Goal: Task Accomplishment & Management: Manage account settings

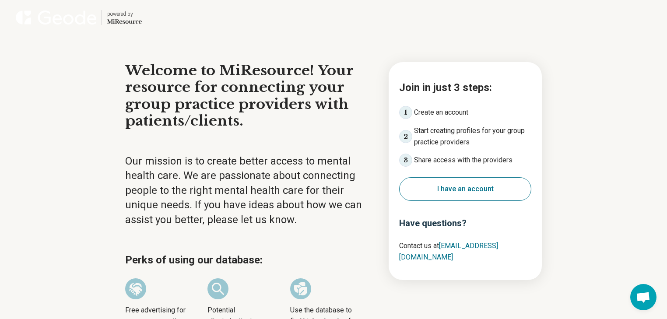
click at [476, 201] on button "I have an account" at bounding box center [465, 189] width 132 height 24
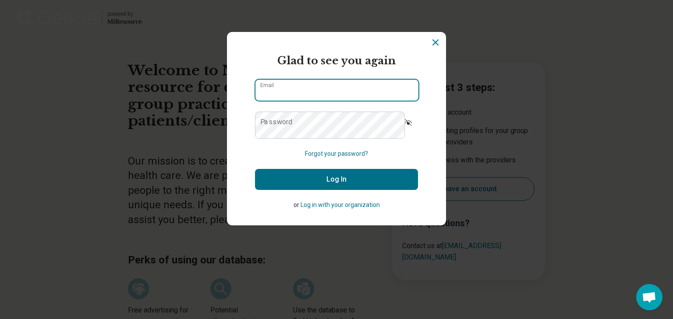
type input "**********"
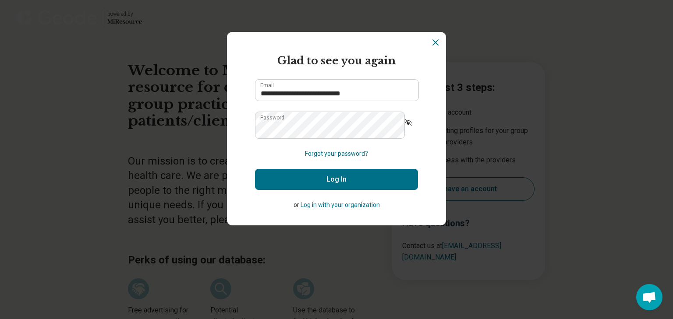
click at [353, 190] on button "Log In" at bounding box center [336, 179] width 163 height 21
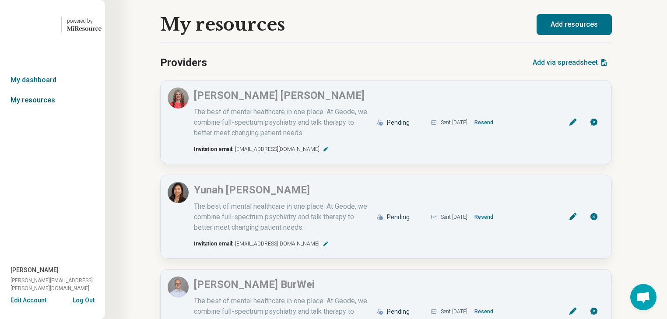
click at [30, 110] on link "My resources" at bounding box center [52, 100] width 105 height 20
click at [37, 90] on link "My dashboard" at bounding box center [52, 80] width 105 height 20
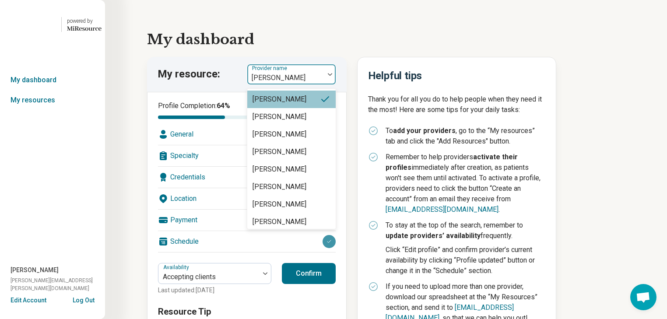
click at [332, 76] on img at bounding box center [330, 74] width 4 height 3
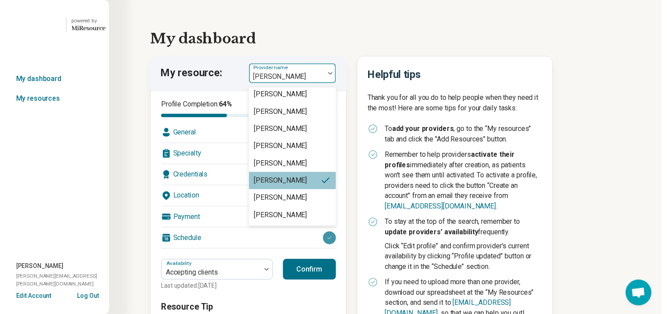
scroll to position [1787, 0]
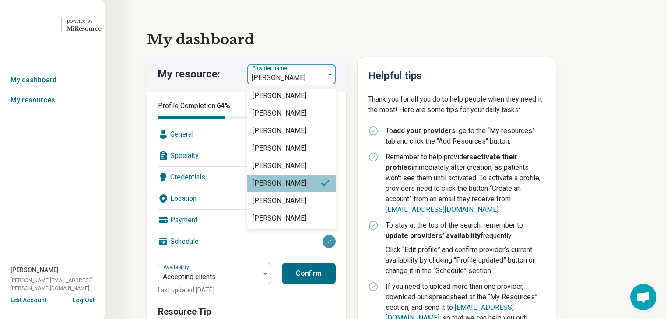
click at [307, 14] on div "[PERSON_NAME]" at bounding box center [280, 8] width 54 height 11
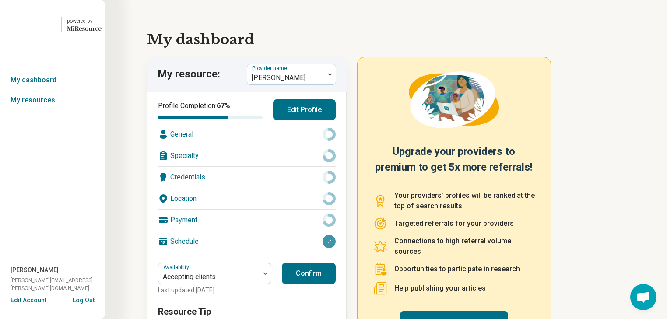
click at [233, 188] on div "Credentials" at bounding box center [247, 177] width 178 height 21
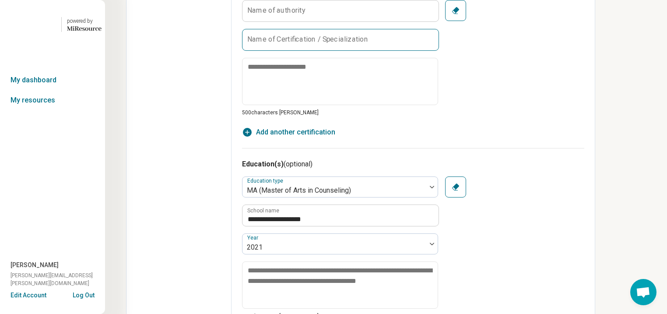
scroll to position [455, 0]
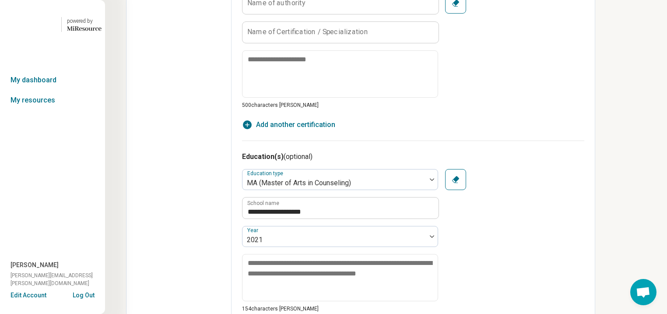
click at [306, 7] on label "Name of authority" at bounding box center [276, 3] width 58 height 7
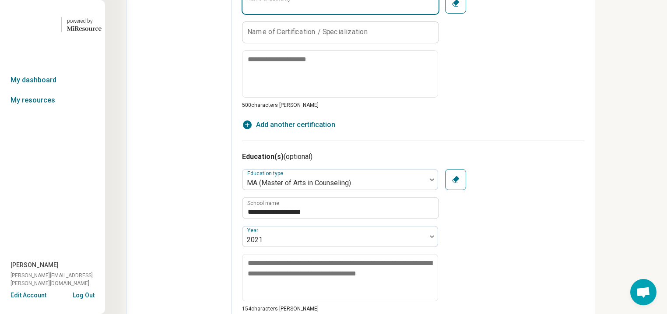
click at [328, 14] on input "Name of authority" at bounding box center [341, 3] width 196 height 21
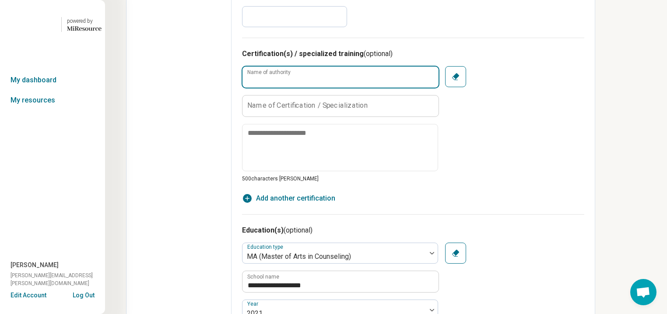
scroll to position [405, 0]
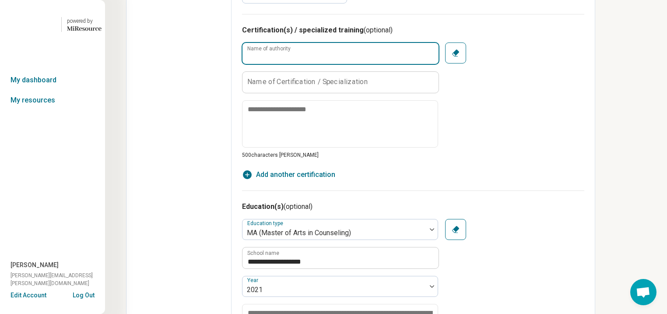
click at [328, 64] on input "Name of authority" at bounding box center [341, 53] width 196 height 21
type textarea "*"
type input "**********"
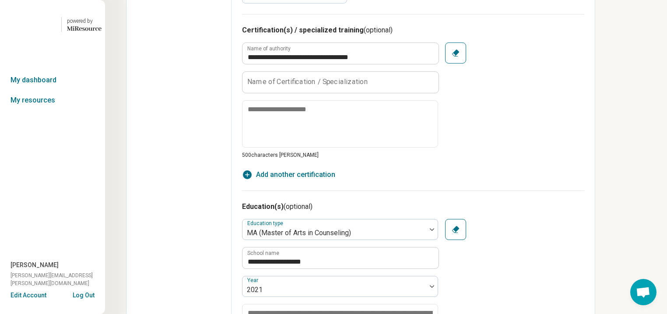
click at [343, 85] on label "Name of Certification / Specialization" at bounding box center [307, 81] width 121 height 7
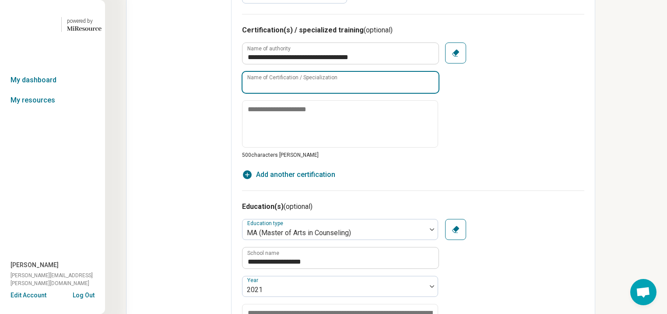
click at [343, 93] on input "Name of Certification / Specialization" at bounding box center [341, 82] width 196 height 21
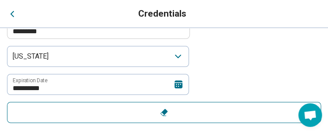
type textarea "*"
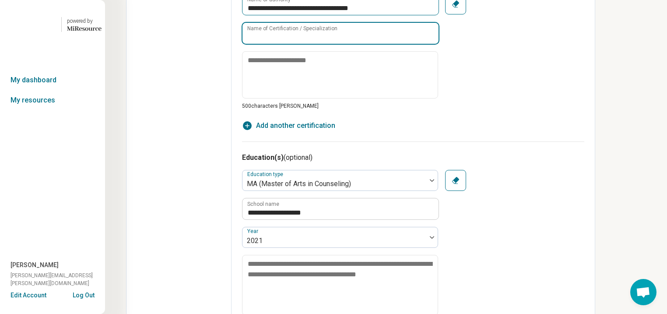
scroll to position [496, 0]
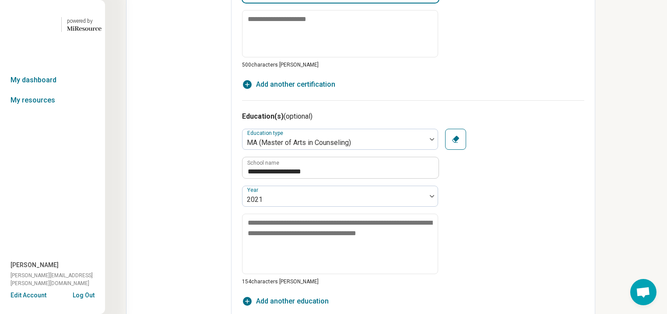
type input "****"
click at [252, 89] on icon "button" at bounding box center [247, 84] width 9 height 9
type textarea "*"
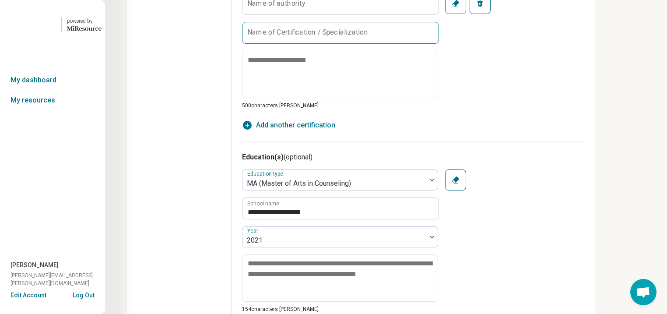
scroll to position [601, 0]
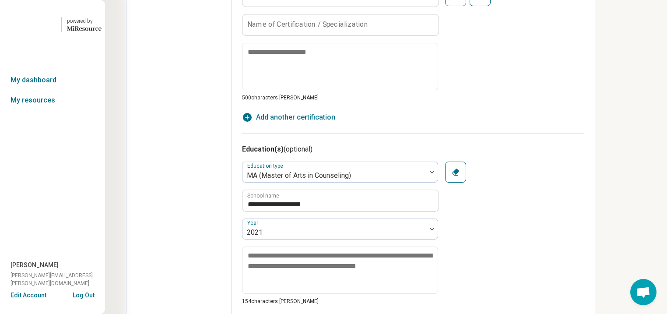
type input "**********"
click at [302, 28] on label "Name of Certification / Specialization" at bounding box center [307, 24] width 121 height 7
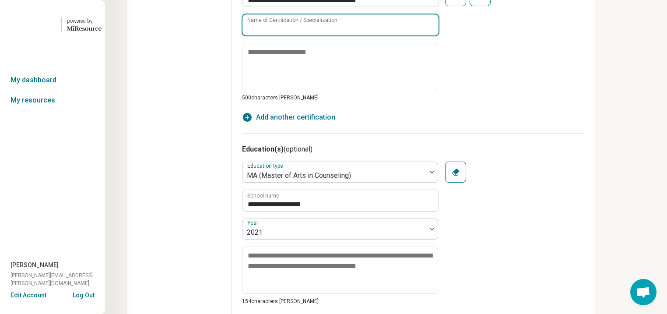
click at [302, 35] on input "Name of Certification / Specialization" at bounding box center [341, 24] width 196 height 21
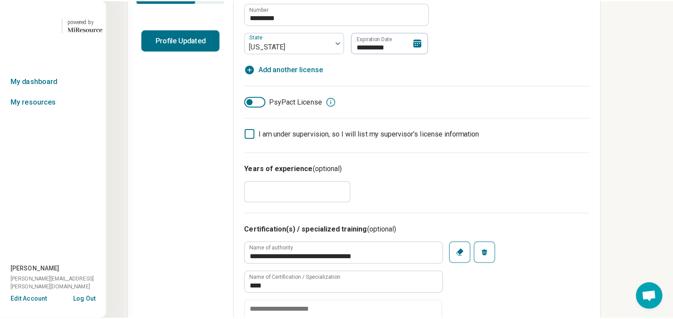
scroll to position [210, 112]
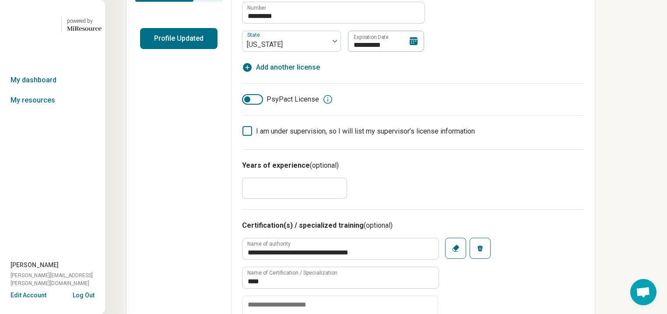
type input "*****"
click at [518, 105] on div "PsyPact License" at bounding box center [413, 99] width 342 height 11
click at [140, 49] on button "Profile Updated" at bounding box center [179, 38] width 78 height 21
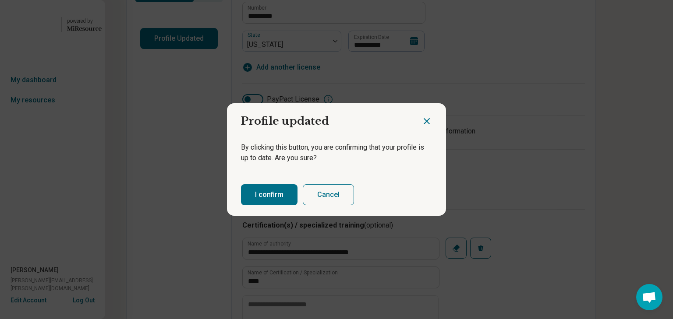
click at [264, 203] on button "I confirm" at bounding box center [269, 194] width 56 height 21
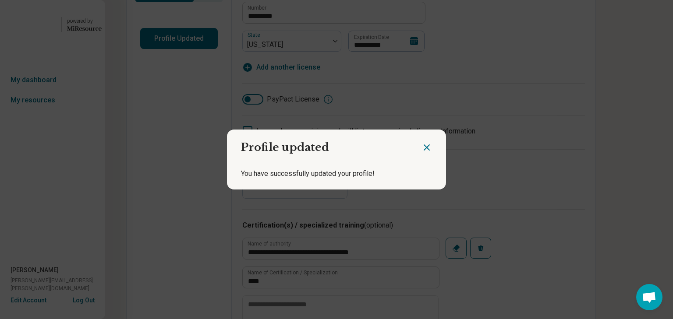
click at [422, 144] on icon "Close dialog" at bounding box center [426, 147] width 11 height 11
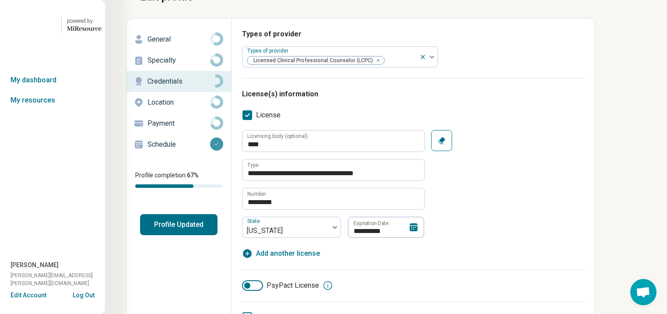
scroll to position [105, 107]
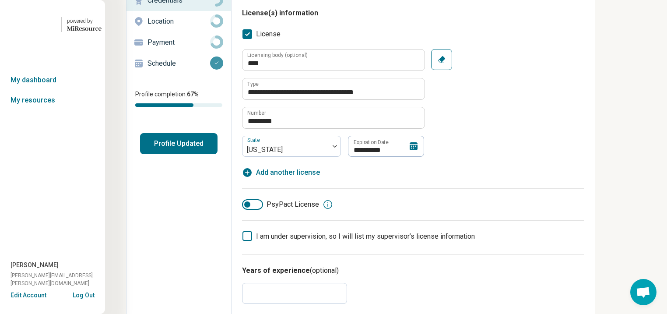
click at [148, 27] on p "Location" at bounding box center [179, 21] width 63 height 11
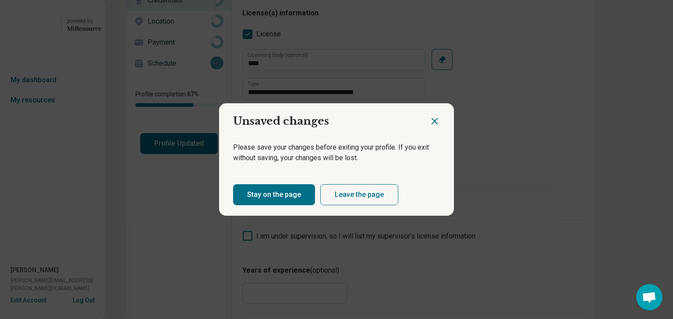
click at [300, 205] on button "Stay on the page" at bounding box center [274, 194] width 82 height 21
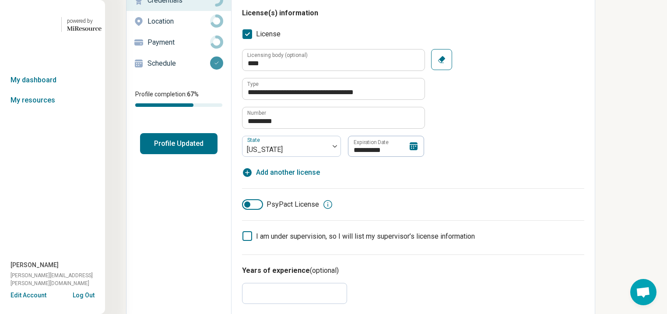
click at [438, 63] on icon "button" at bounding box center [441, 59] width 7 height 7
type textarea "*"
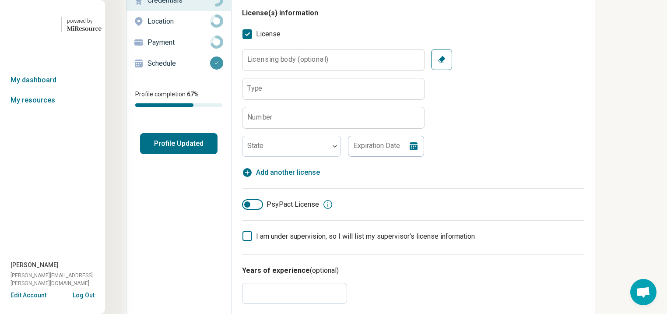
click at [466, 143] on div "Licensing body (optional) Type Number State Expiration Date Clear" at bounding box center [413, 103] width 342 height 108
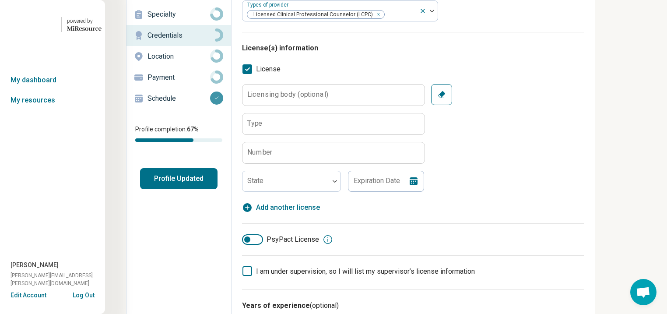
scroll to position [35, 107]
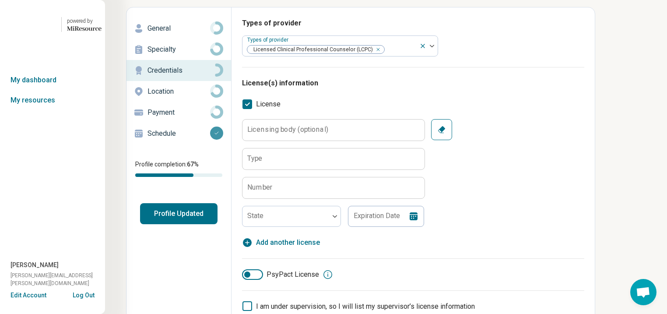
drag, startPoint x: 446, startPoint y: 147, endPoint x: 445, endPoint y: 156, distance: 8.9
drag, startPoint x: 445, startPoint y: 156, endPoint x: 328, endPoint y: 198, distance: 124.7
click at [427, 227] on div "Licensing body (optional) Type Number State Expiration Date Clear" at bounding box center [413, 173] width 342 height 108
drag, startPoint x: 423, startPoint y: 232, endPoint x: 230, endPoint y: 169, distance: 202.4
click at [247, 133] on label "Licensing body (optional)" at bounding box center [287, 129] width 81 height 7
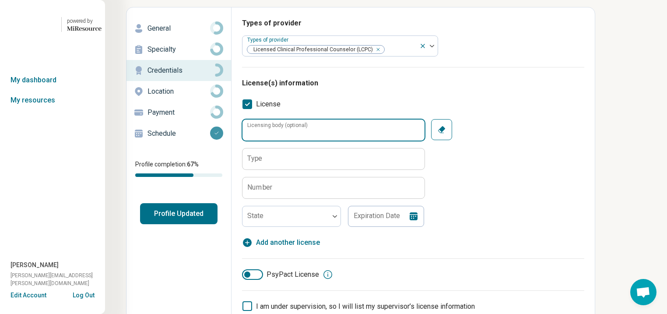
click at [243, 141] on input "Licensing body (optional)" at bounding box center [334, 130] width 182 height 21
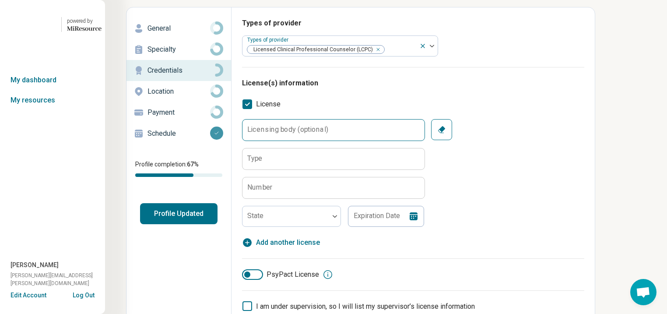
type input "**********"
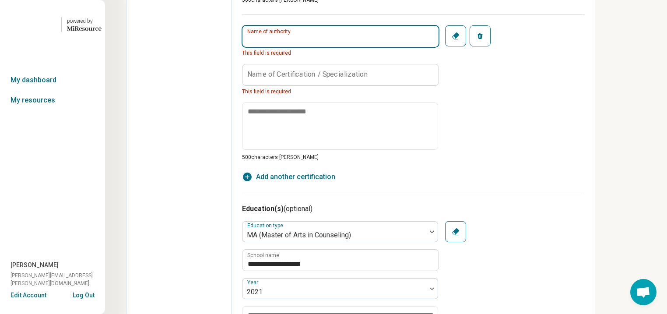
scroll to position [560, 107]
click at [243, 47] on input "Name of authority" at bounding box center [341, 36] width 196 height 21
drag, startPoint x: 210, startPoint y: 175, endPoint x: 201, endPoint y: 173, distance: 8.9
click at [243, 47] on input "Name of authority" at bounding box center [341, 36] width 196 height 21
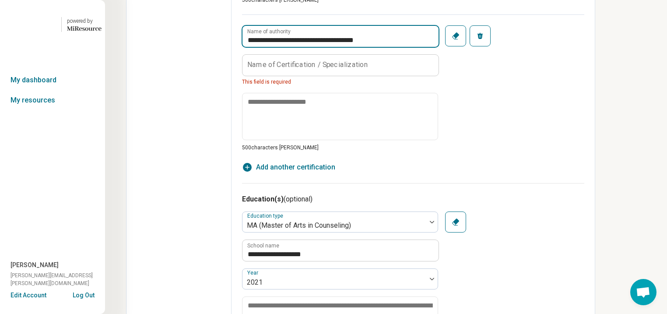
type input "**********"
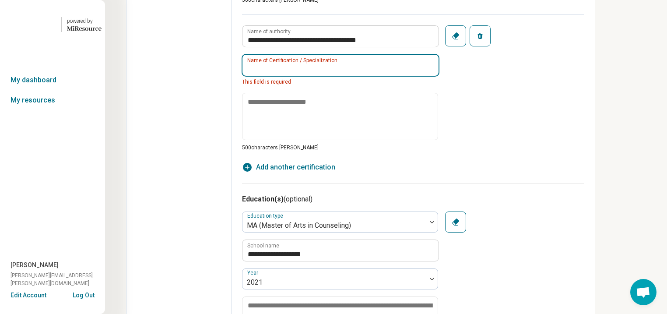
click at [243, 76] on input "Name of Certification / Specialization" at bounding box center [341, 65] width 196 height 21
type input "*****"
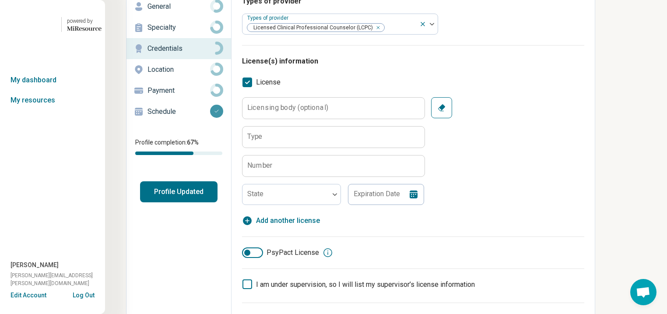
scroll to position [105, 107]
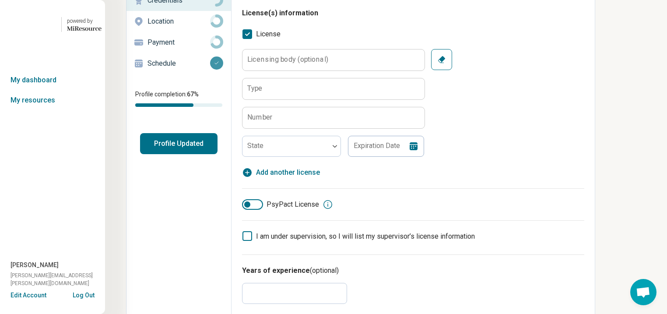
click at [140, 154] on button "Profile Updated" at bounding box center [179, 143] width 78 height 21
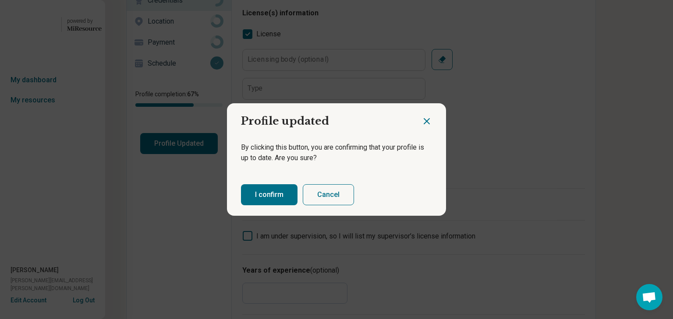
click at [285, 205] on button "I confirm" at bounding box center [269, 194] width 56 height 21
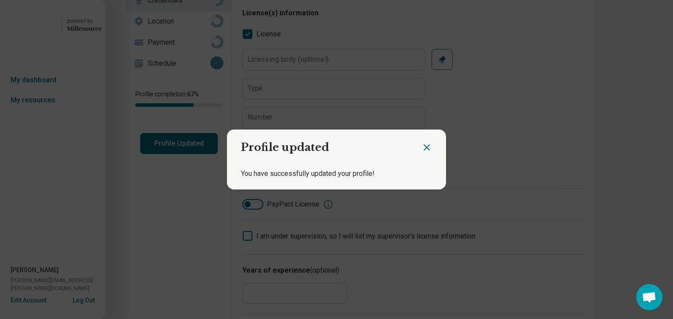
click at [424, 145] on icon "Close dialog" at bounding box center [426, 147] width 5 height 5
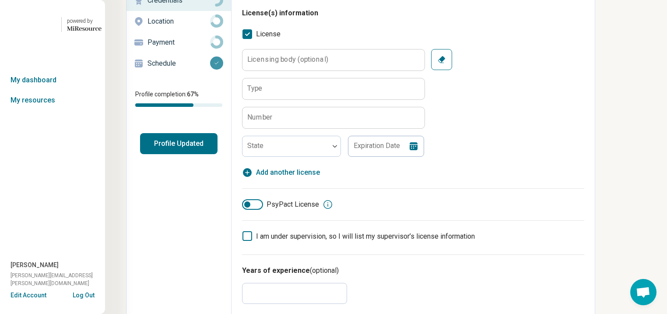
click at [247, 63] on label "Licensing body (optional)" at bounding box center [287, 59] width 81 height 7
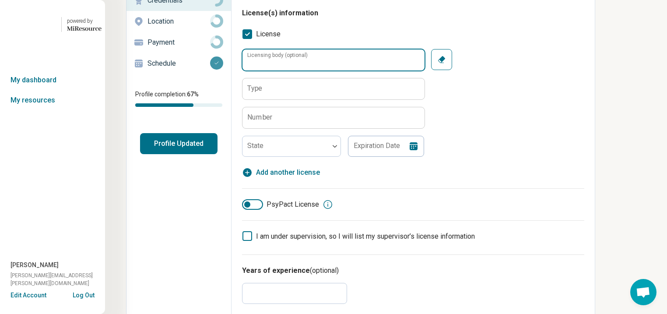
click at [243, 70] on input "Licensing body (optional)" at bounding box center [334, 59] width 182 height 21
type input "****"
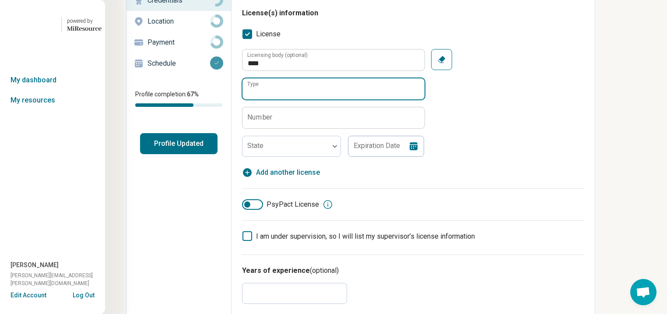
click at [243, 99] on input "Type" at bounding box center [334, 88] width 182 height 21
type input "**********"
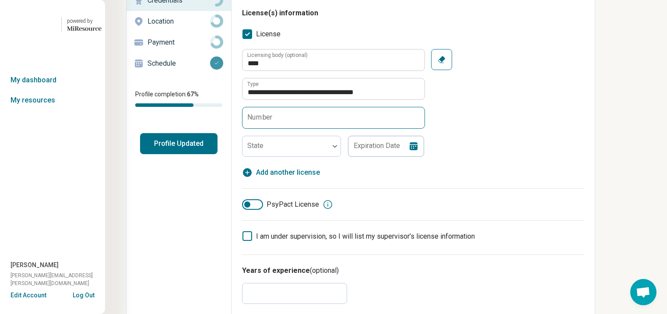
click at [247, 121] on label "Number" at bounding box center [259, 117] width 25 height 7
click at [243, 128] on input "Number" at bounding box center [334, 117] width 182 height 21
paste input "*********"
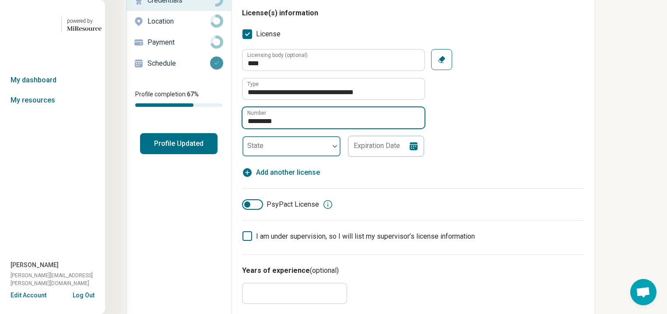
type input "*********"
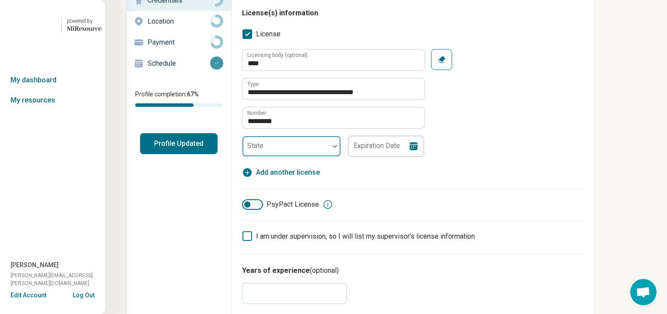
click at [246, 156] on div at bounding box center [286, 150] width 80 height 12
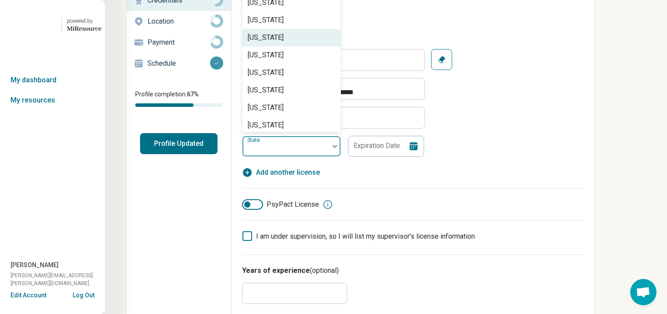
scroll to position [210, 0]
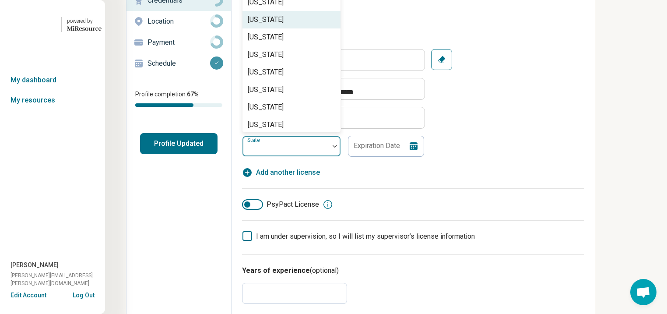
click at [243, 28] on div "[US_STATE]" at bounding box center [292, 20] width 98 height 18
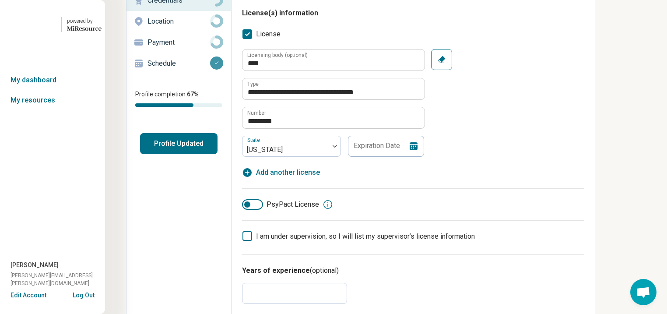
click at [410, 150] on icon at bounding box center [414, 146] width 8 height 8
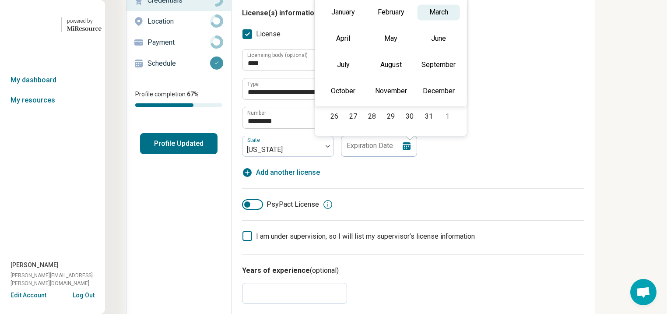
click at [418, 20] on div "March" at bounding box center [439, 12] width 42 height 16
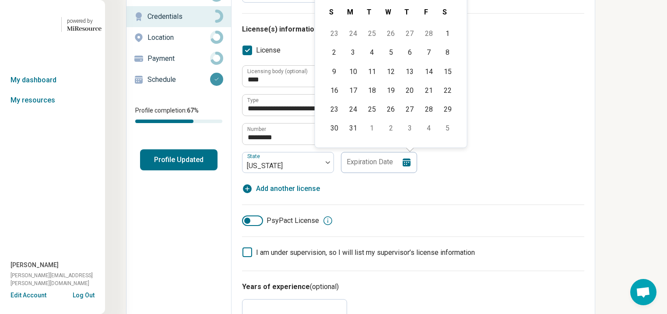
scroll to position [0, 107]
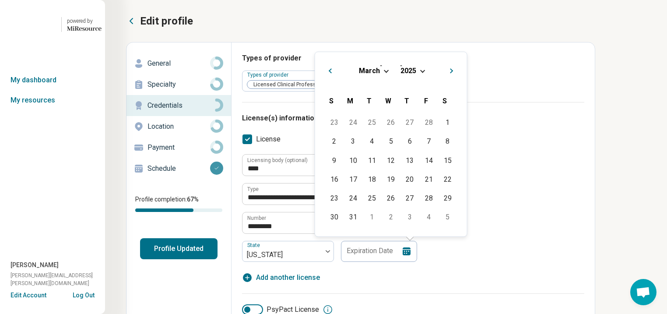
click at [420, 73] on span "Choose Date" at bounding box center [422, 70] width 5 height 5
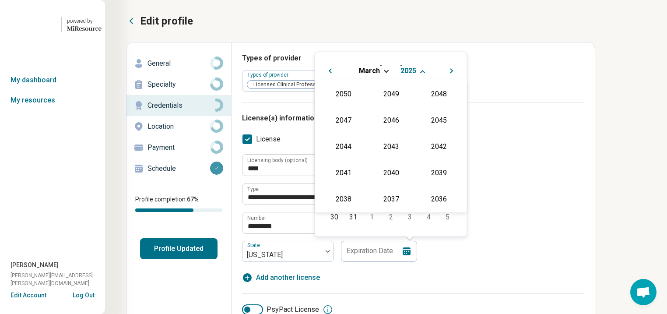
scroll to position [144, 0]
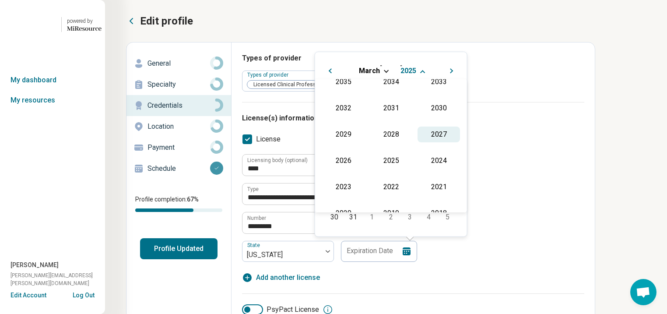
click at [418, 142] on div "2027" at bounding box center [439, 134] width 42 height 16
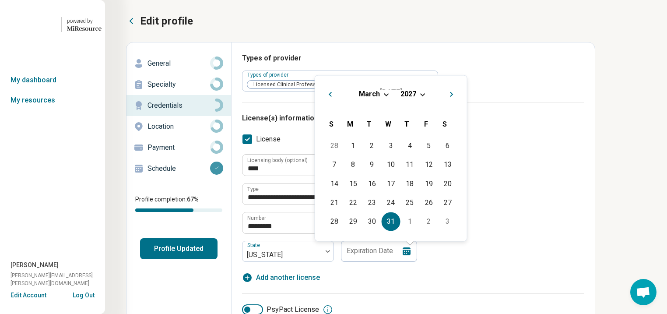
click at [382, 231] on div "31" at bounding box center [391, 221] width 19 height 19
type input "**********"
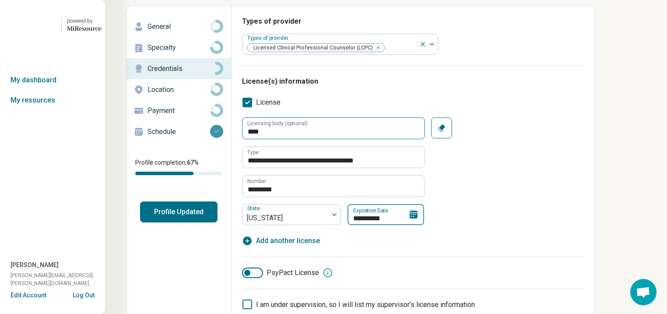
scroll to position [35, 107]
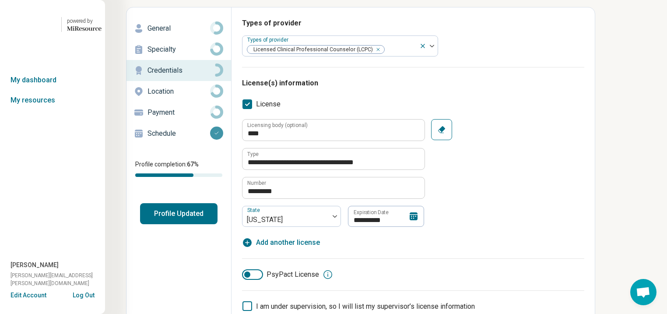
click at [140, 224] on button "Profile Updated" at bounding box center [179, 213] width 78 height 21
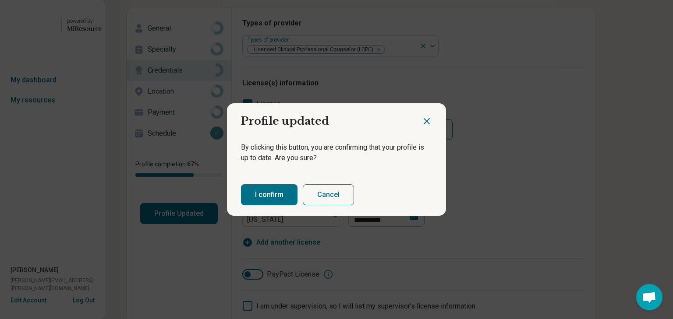
click at [284, 198] on button "I confirm" at bounding box center [269, 194] width 56 height 21
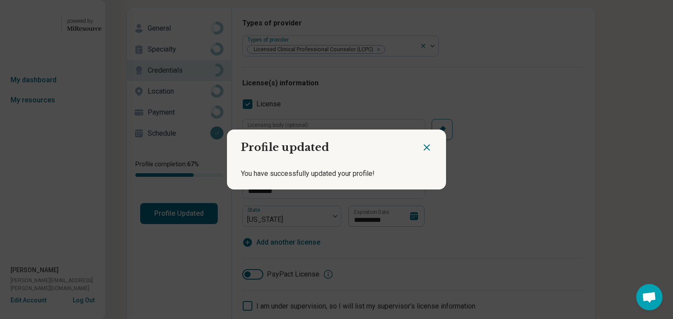
click at [424, 145] on icon "Close dialog" at bounding box center [426, 147] width 5 height 5
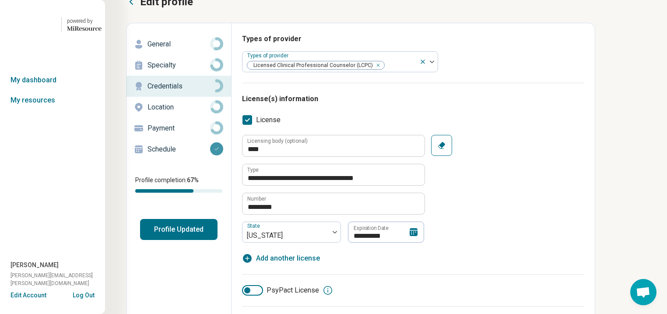
scroll to position [0, 107]
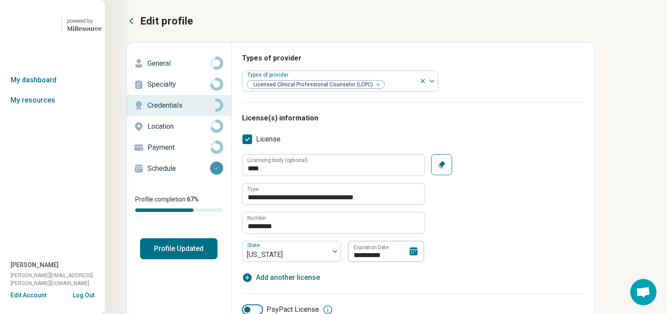
click at [148, 90] on p "Specialty" at bounding box center [179, 84] width 63 height 11
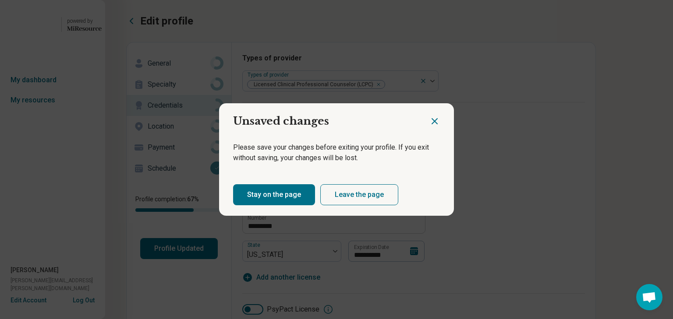
click at [297, 205] on button "Stay on the page" at bounding box center [274, 194] width 82 height 21
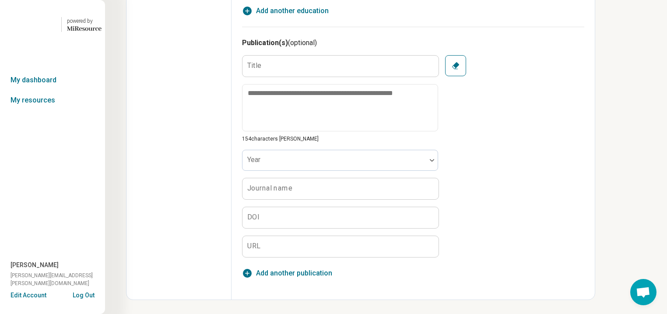
scroll to position [1027, 107]
click at [452, 69] on icon "button" at bounding box center [455, 65] width 7 height 7
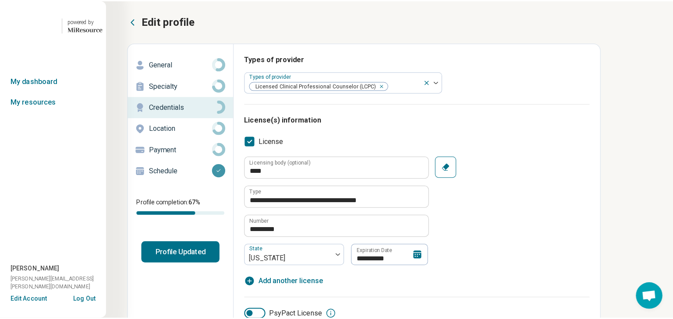
scroll to position [0, 112]
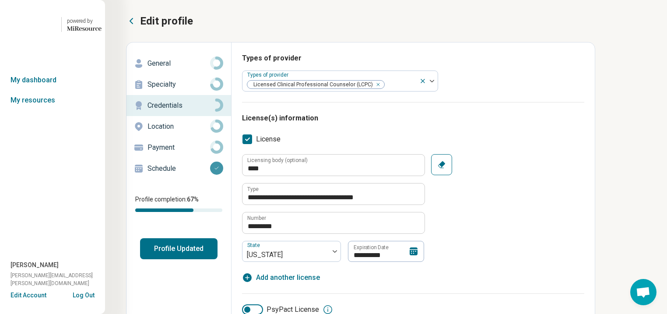
click at [148, 69] on p "General" at bounding box center [179, 63] width 63 height 11
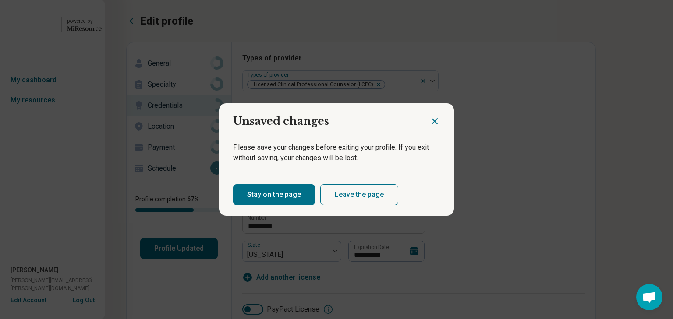
click at [397, 205] on button "Leave the page" at bounding box center [359, 194] width 78 height 21
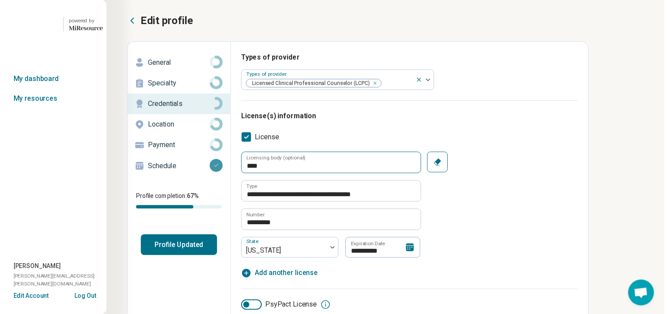
scroll to position [0, 107]
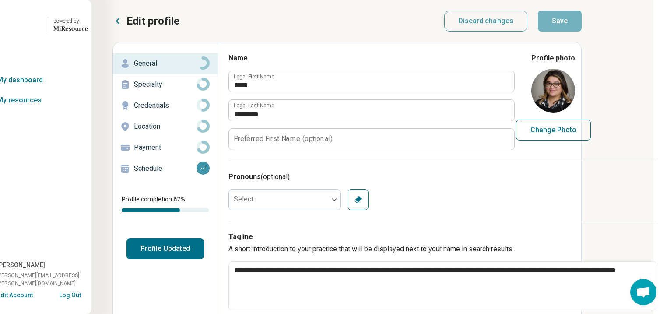
click at [134, 111] on p "Credentials" at bounding box center [165, 105] width 63 height 11
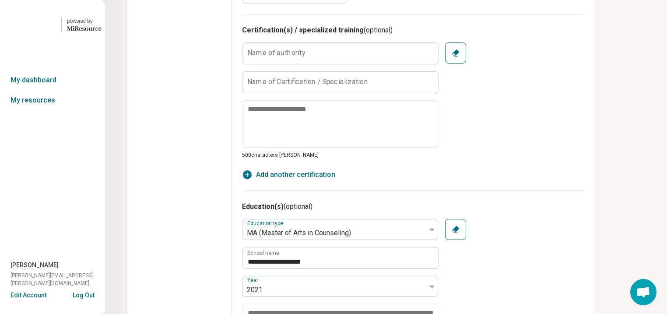
scroll to position [420, 107]
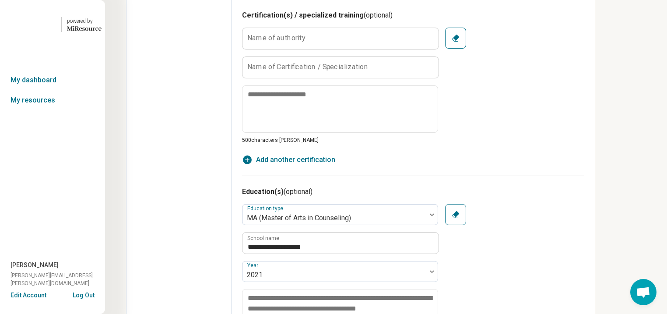
click at [247, 42] on label "Name of authority" at bounding box center [276, 38] width 58 height 7
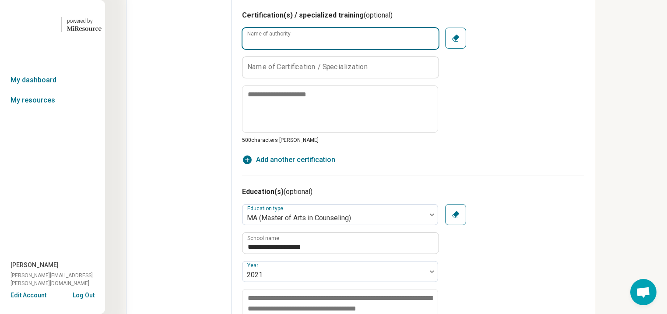
click at [243, 49] on input "Name of authority" at bounding box center [341, 38] width 196 height 21
type textarea "*"
type input "**********"
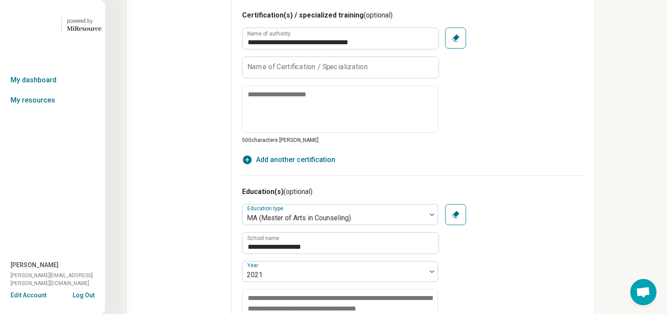
click at [247, 70] on label "Name of Certification / Specialization" at bounding box center [307, 66] width 121 height 7
click at [243, 78] on input "Name of Certification / Specialization" at bounding box center [341, 67] width 196 height 21
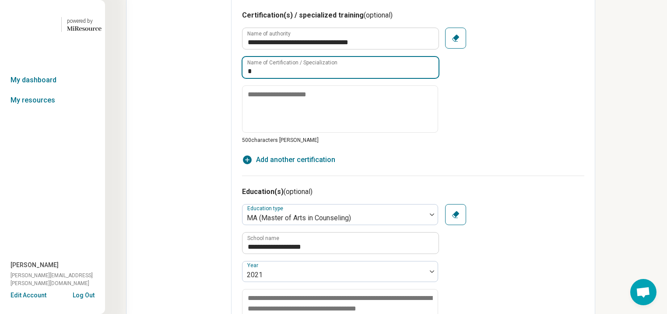
type input "****"
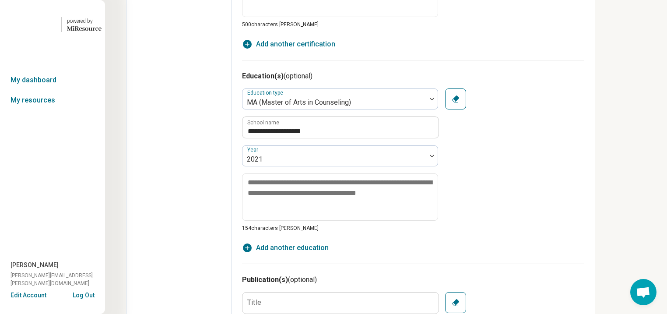
scroll to position [490, 107]
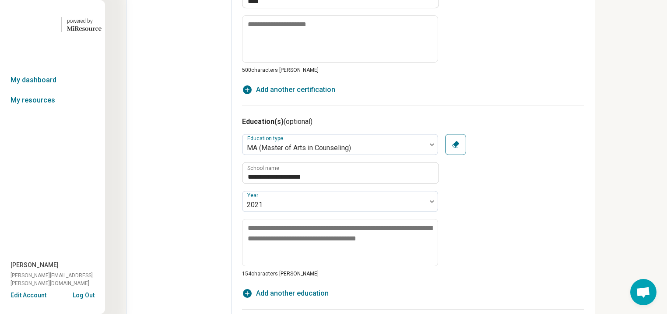
click at [256, 95] on span "Add another certification" at bounding box center [295, 90] width 79 height 11
type textarea "*"
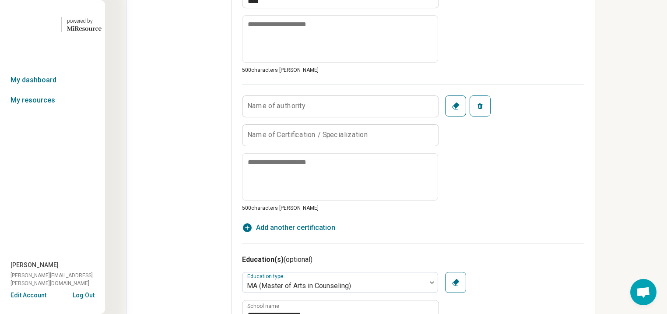
click at [247, 109] on label "Name of authority" at bounding box center [276, 105] width 58 height 7
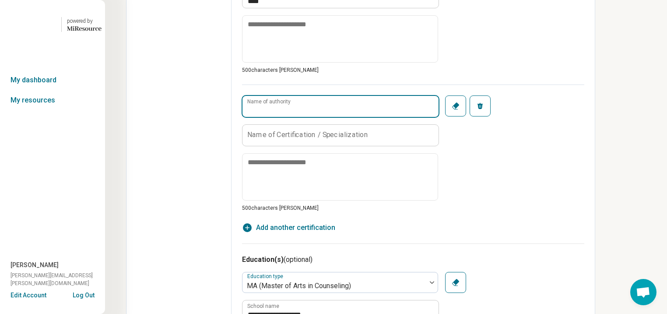
click at [243, 117] on input "Name of authority" at bounding box center [341, 106] width 196 height 21
type input "**********"
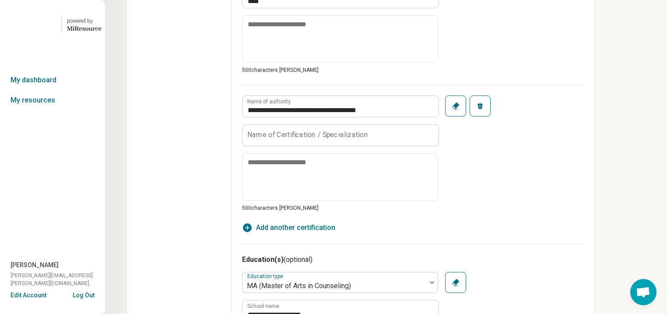
click at [247, 138] on label "Name of Certification / Specialization" at bounding box center [307, 134] width 121 height 7
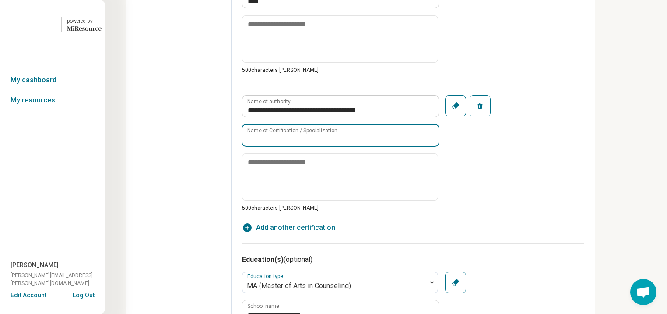
click at [243, 146] on input "Name of Certification / Specialization" at bounding box center [341, 135] width 196 height 21
type input "*****"
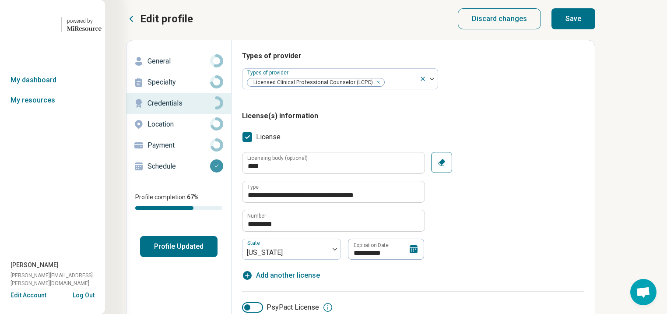
scroll to position [0, 107]
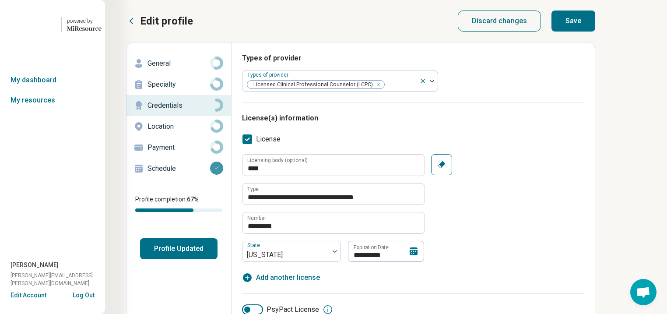
click at [594, 27] on button "Save" at bounding box center [574, 21] width 44 height 21
type textarea "*"
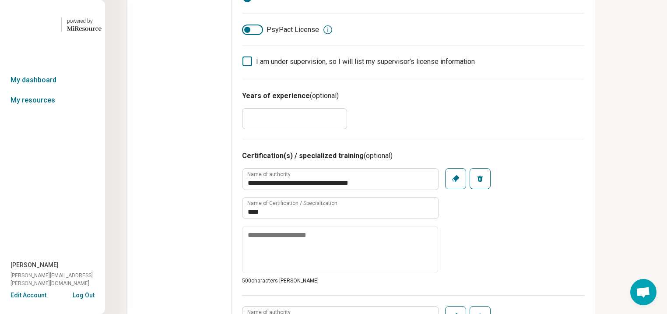
scroll to position [280, 107]
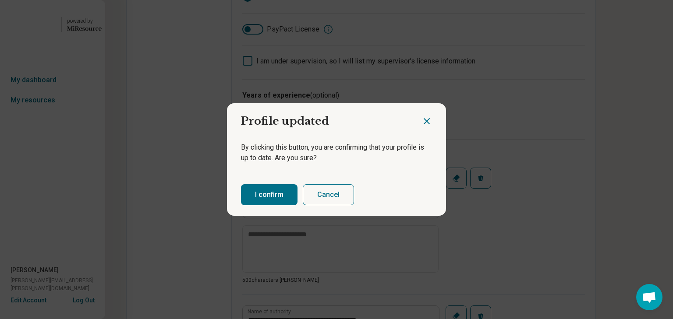
click at [264, 205] on button "I confirm" at bounding box center [269, 194] width 56 height 21
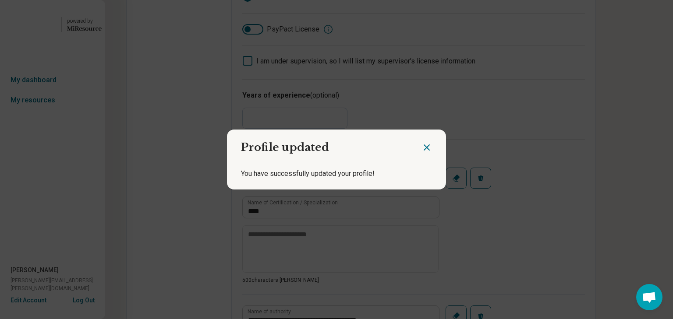
click at [422, 142] on icon "Close dialog" at bounding box center [426, 147] width 11 height 11
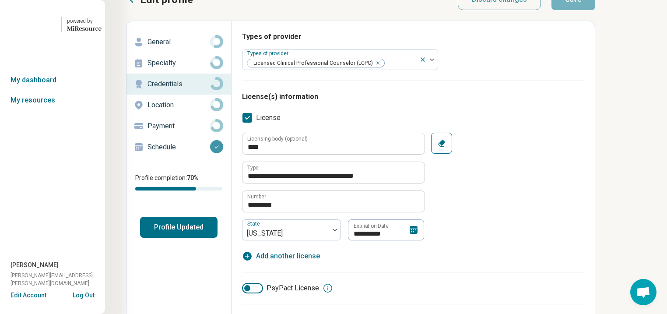
scroll to position [0, 107]
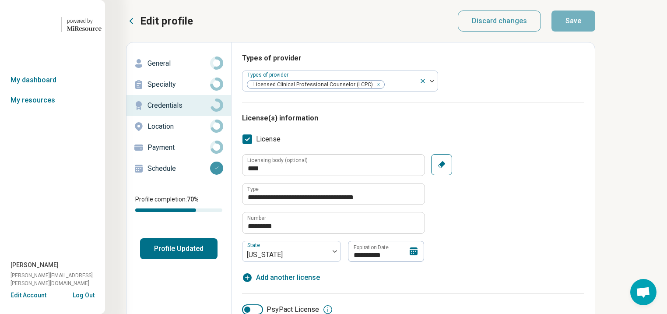
click at [148, 90] on p "Specialty" at bounding box center [179, 84] width 63 height 11
